Goal: Check status: Check status

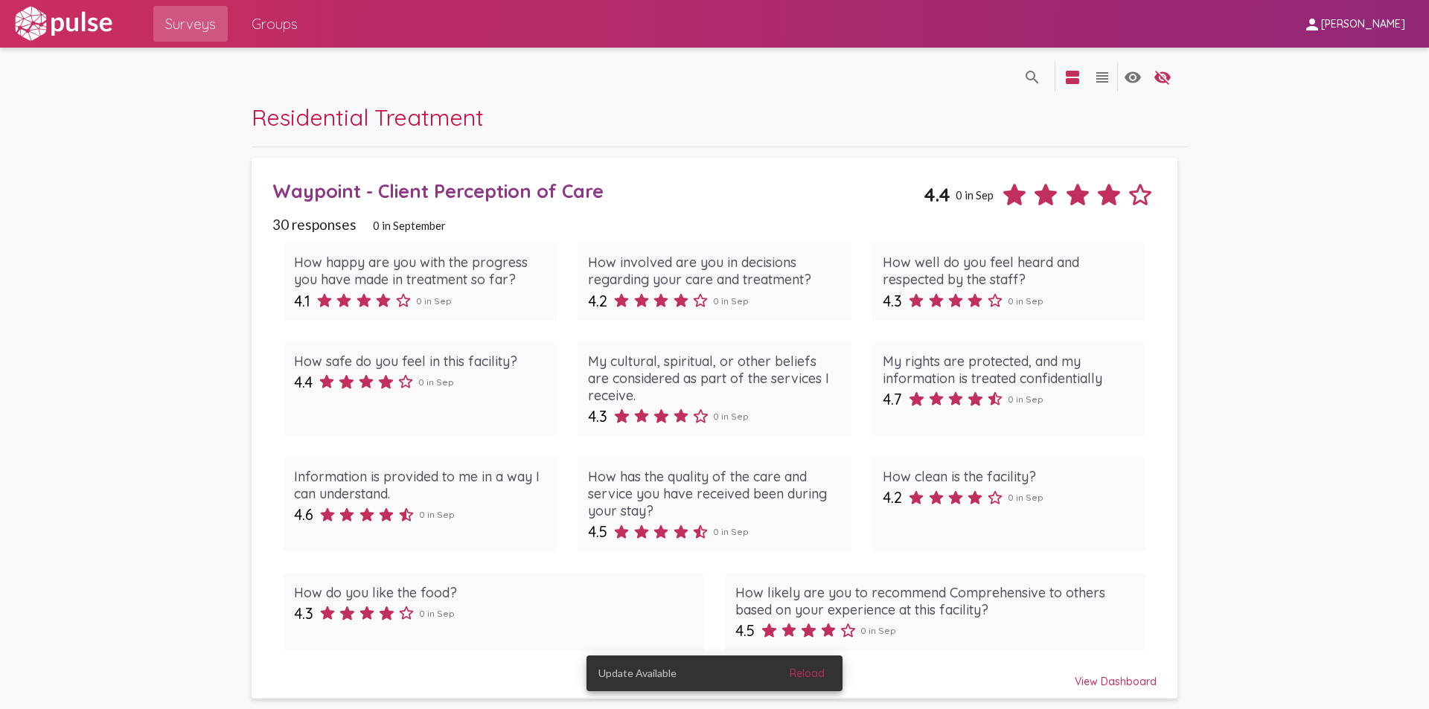
click at [406, 228] on span "0 in September" at bounding box center [409, 225] width 73 height 13
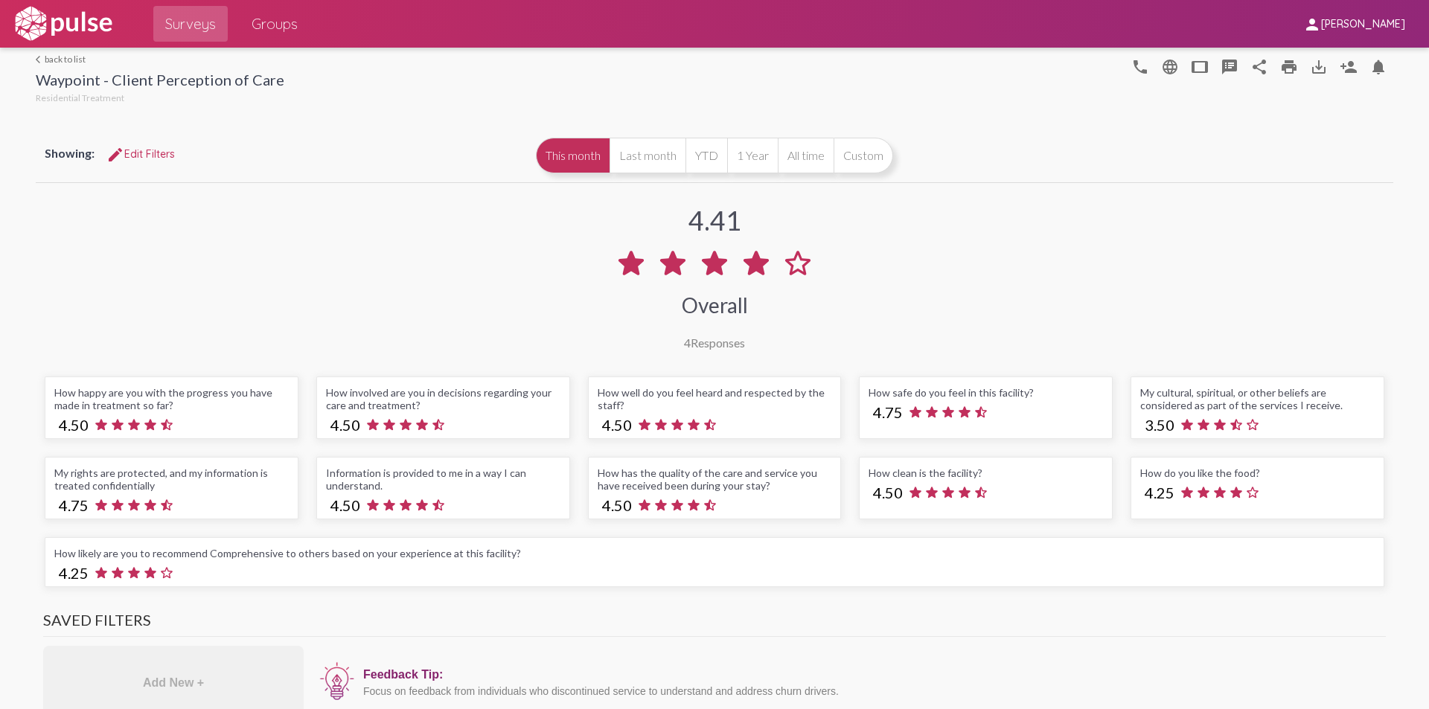
scroll to position [74, 0]
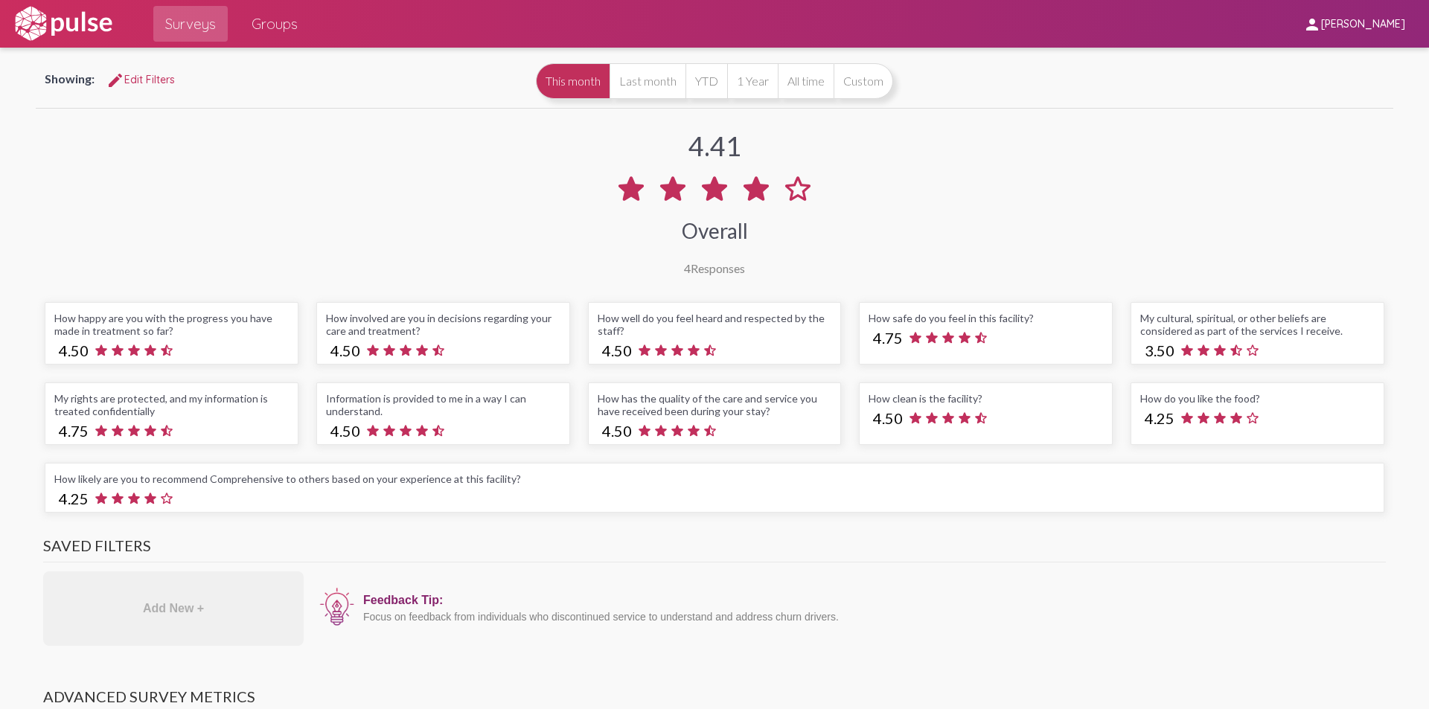
click at [587, 80] on button "This month" at bounding box center [573, 81] width 74 height 36
